Goal: Complete application form: Complete application form

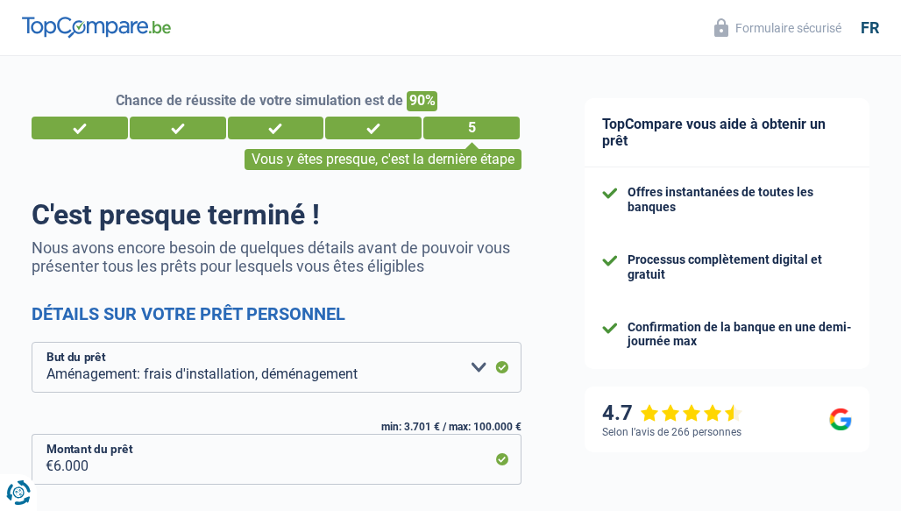
select select "movingOrInstallation"
select select "42"
select select "14-16"
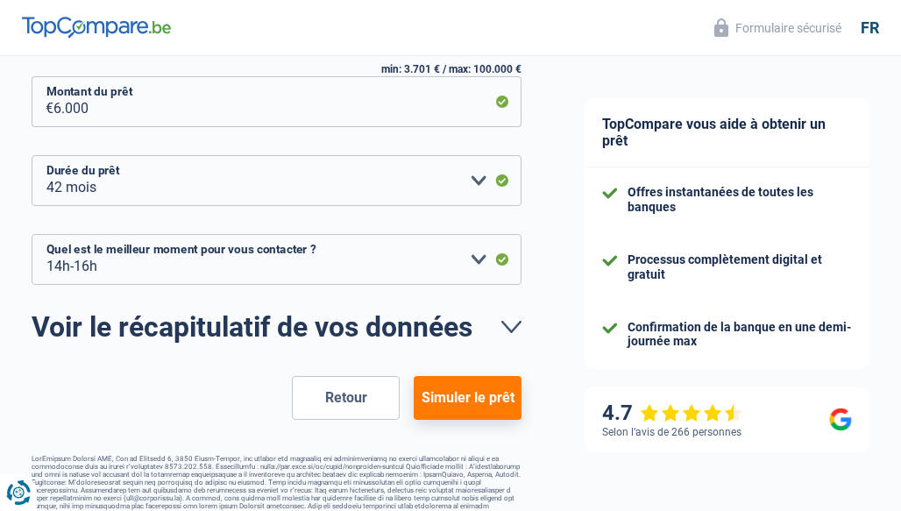
scroll to position [357, 0]
click at [442, 386] on button "Simuler le prêt" at bounding box center [468, 399] width 108 height 44
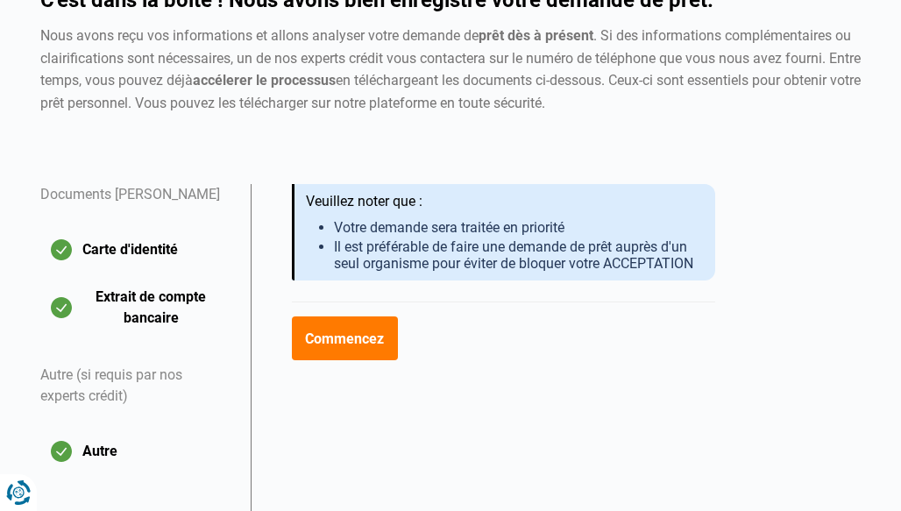
scroll to position [191, 0]
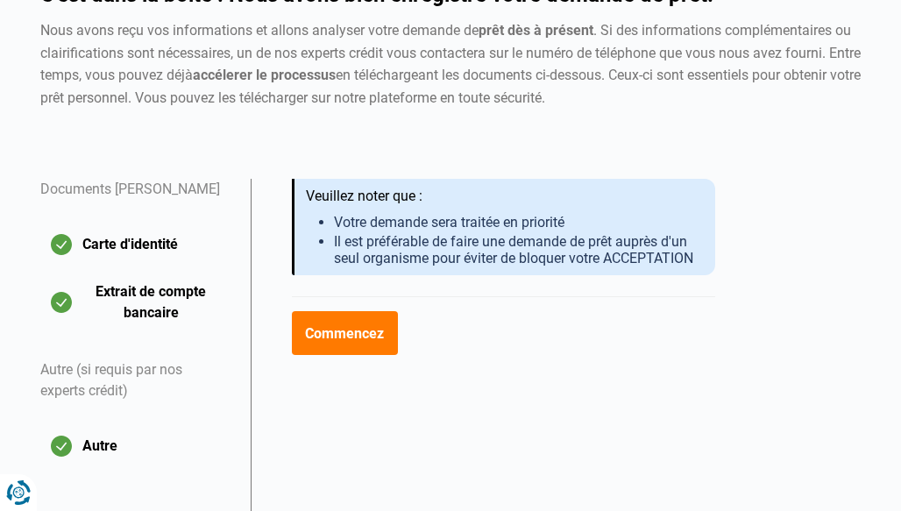
click at [435, 325] on div "Commencez" at bounding box center [503, 332] width 423 height 73
click at [370, 303] on div "Commencez" at bounding box center [503, 332] width 423 height 73
click at [370, 305] on div "Commencez" at bounding box center [503, 332] width 423 height 73
click at [364, 341] on button "Commencez" at bounding box center [345, 333] width 106 height 44
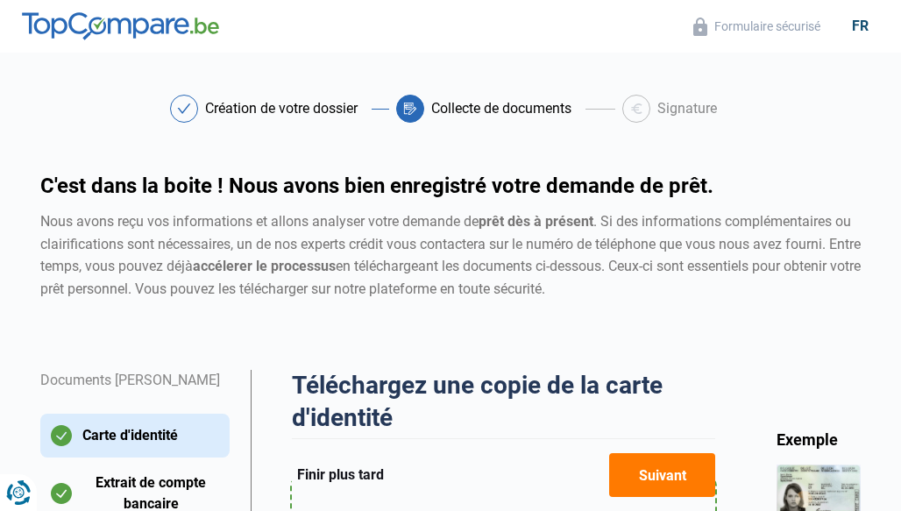
click at [442, 323] on div "C'est dans la boite ! Nous avons bien enregistré votre demande de prêt. Nous av…" at bounding box center [450, 272] width 841 height 195
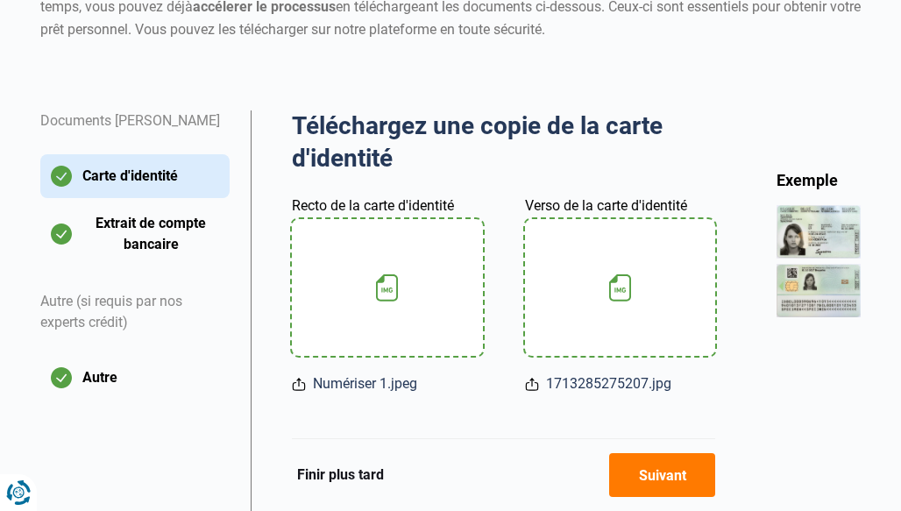
scroll to position [261, 0]
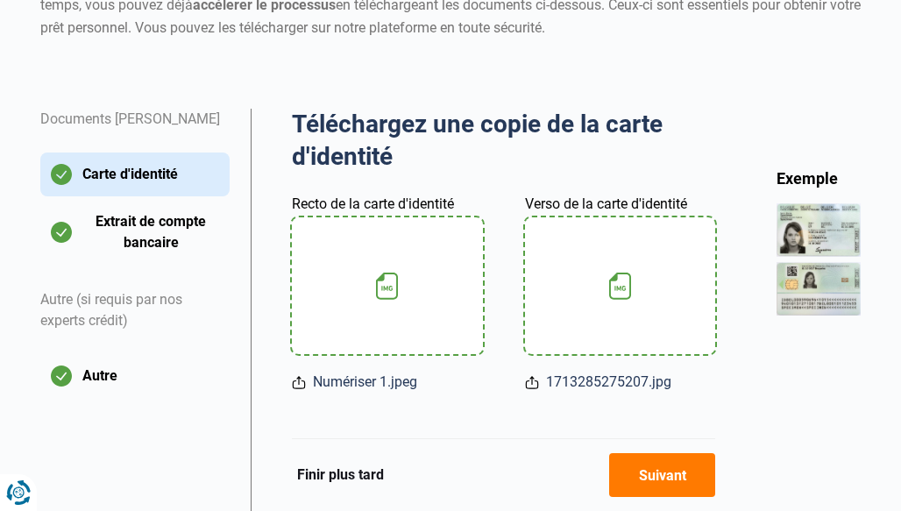
click at [297, 384] on icon at bounding box center [299, 382] width 14 height 18
click at [298, 388] on icon at bounding box center [298, 384] width 11 height 8
click at [296, 377] on icon at bounding box center [299, 382] width 14 height 18
